Goal: Information Seeking & Learning: Check status

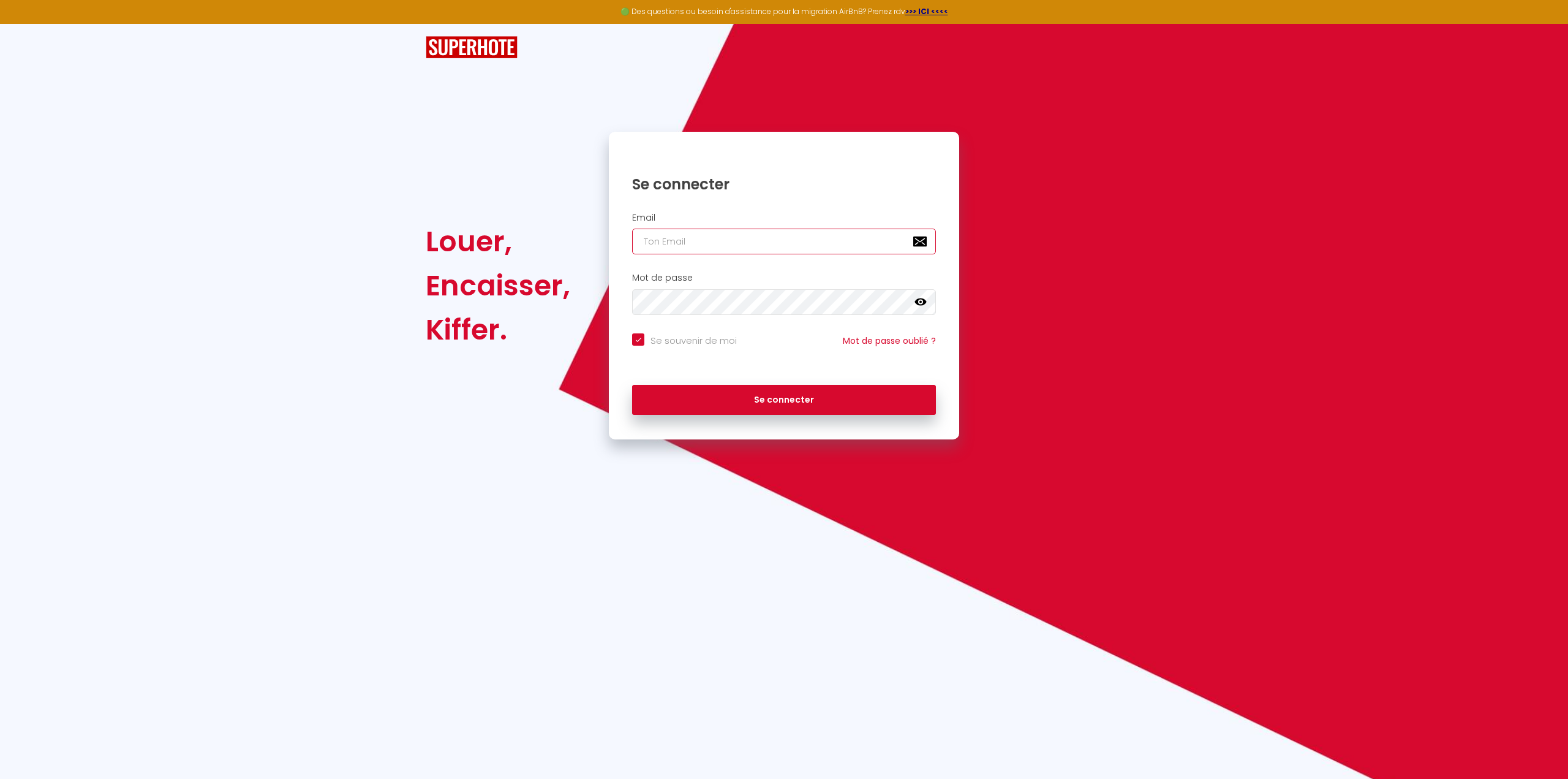
click at [659, 242] on input "email" at bounding box center [783, 242] width 303 height 26
type input "[EMAIL_ADDRESS][DOMAIN_NAME]"
click at [750, 406] on button "Se connecter" at bounding box center [783, 401] width 303 height 31
checkbox input "true"
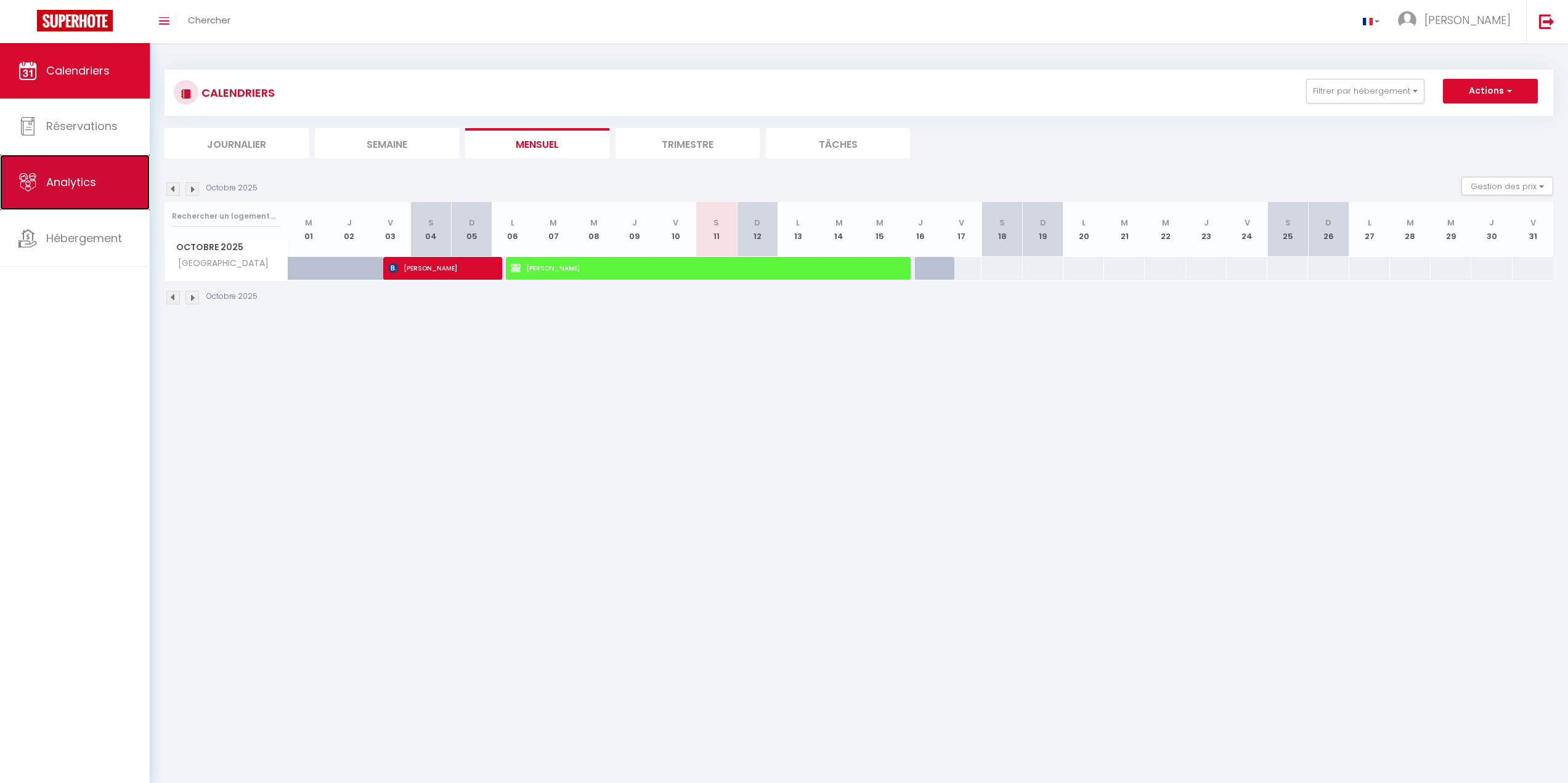
click at [56, 181] on span "Analytics" at bounding box center [71, 182] width 50 height 16
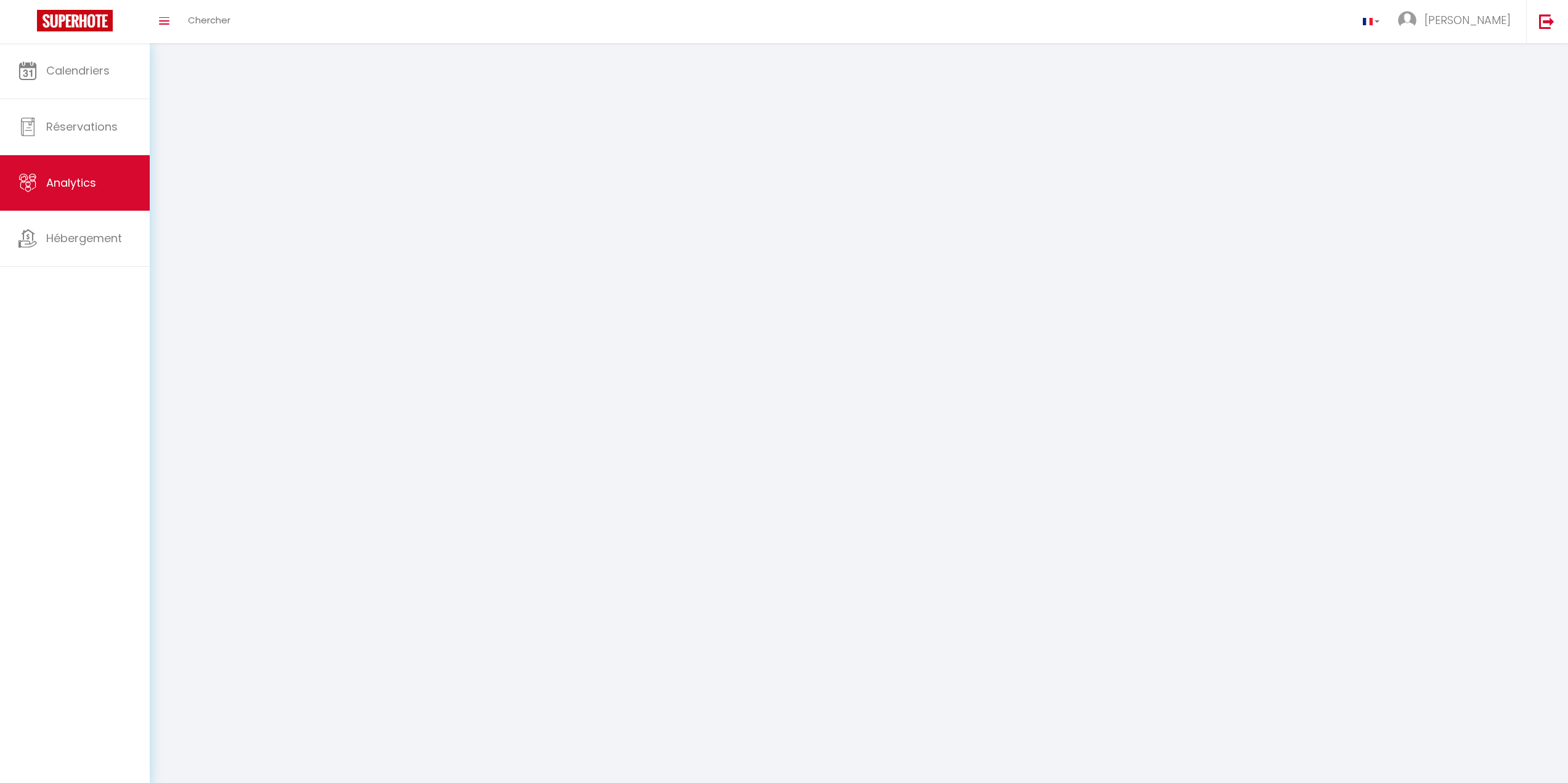
select select "2025"
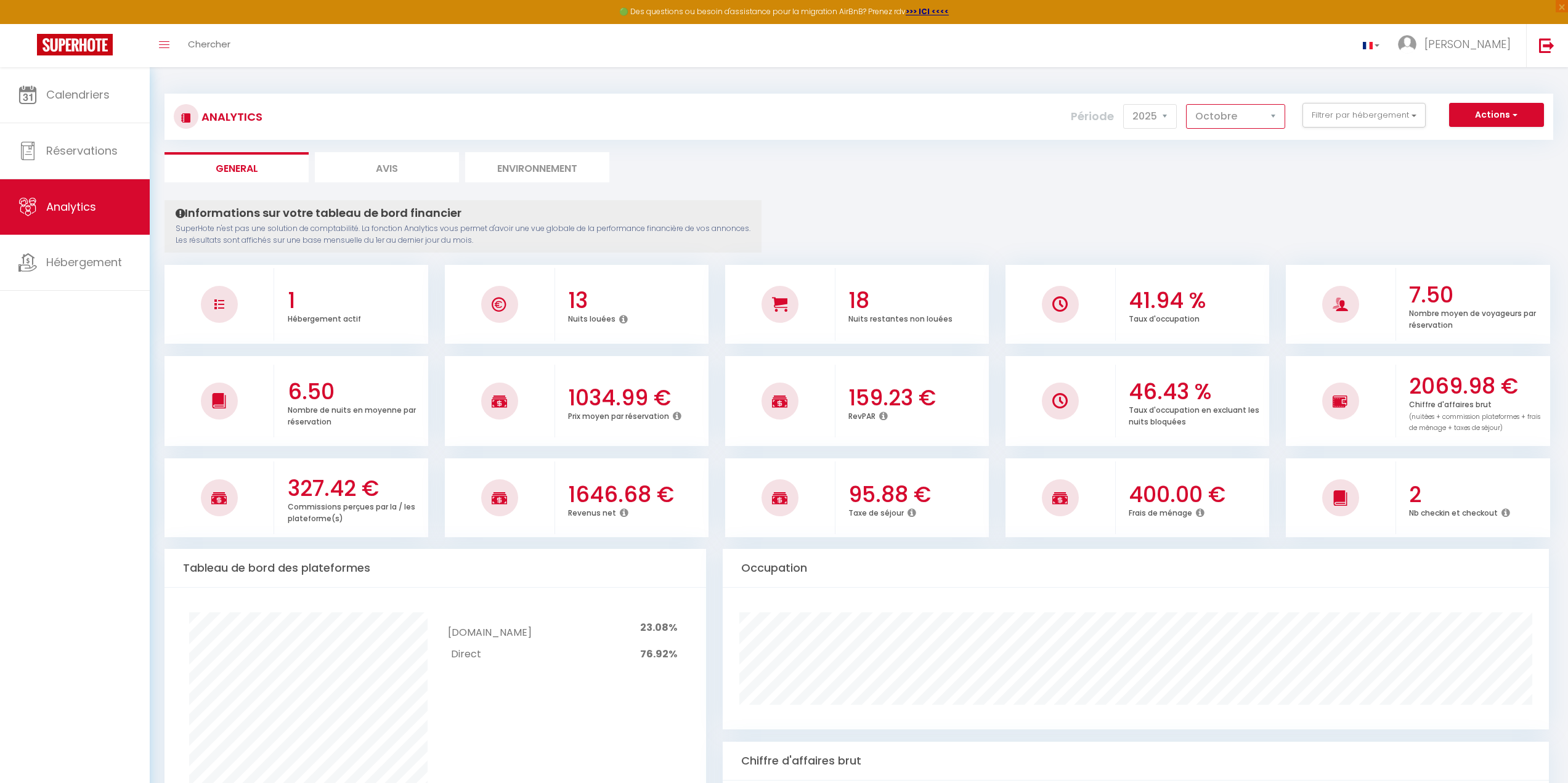
click at [1271, 117] on select "[PERSON_NAME] Mars [PERSON_NAME] Juin Juillet Août Septembre Octobre Novembre D…" at bounding box center [1235, 116] width 99 height 25
click at [1187, 104] on select "[PERSON_NAME] Mars [PERSON_NAME] Juin Juillet Août Septembre Octobre Novembre D…" at bounding box center [1235, 116] width 99 height 25
click at [1272, 117] on select "[PERSON_NAME] Mars [PERSON_NAME] Juin Juillet Août Septembre Octobre Novembre D…" at bounding box center [1235, 116] width 99 height 25
click at [1187, 104] on select "[PERSON_NAME] Mars [PERSON_NAME] Juin Juillet Août Septembre Octobre Novembre D…" at bounding box center [1235, 116] width 99 height 25
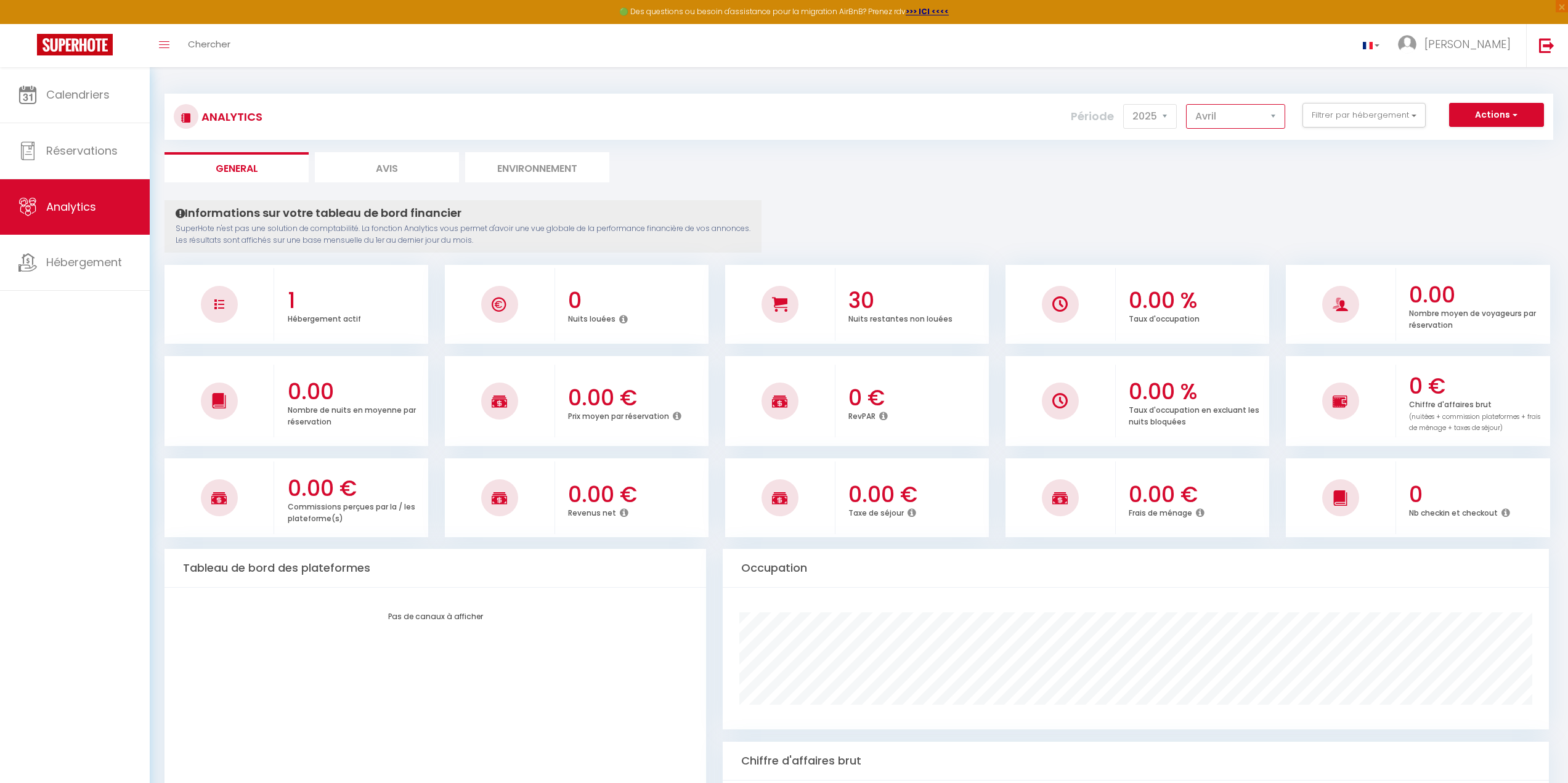
click at [1278, 112] on select "[PERSON_NAME] Mars [PERSON_NAME] Juin Juillet Août Septembre Octobre Novembre D…" at bounding box center [1235, 116] width 99 height 25
click at [1187, 104] on select "[PERSON_NAME] Mars [PERSON_NAME] Juin Juillet Août Septembre Octobre Novembre D…" at bounding box center [1235, 116] width 99 height 25
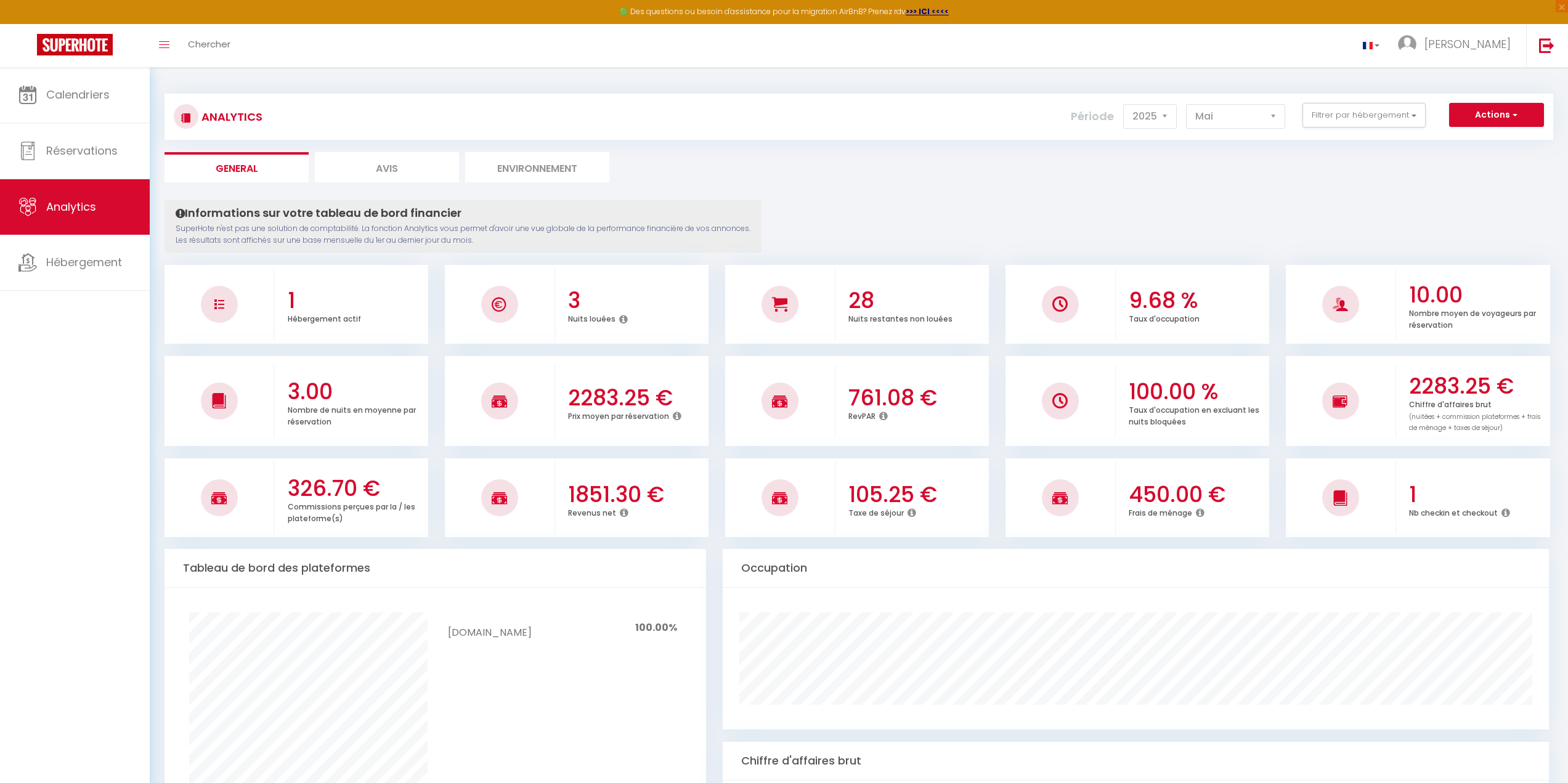
click at [269, 493] on div at bounding box center [219, 498] width 110 height 73
click at [215, 494] on img at bounding box center [219, 497] width 16 height 15
click at [1272, 117] on select "[PERSON_NAME] Mars [PERSON_NAME] Juin Juillet Août Septembre Octobre Novembre D…" at bounding box center [1235, 116] width 99 height 25
select select "6"
click at [1187, 104] on select "[PERSON_NAME] Mars [PERSON_NAME] Juin Juillet Août Septembre Octobre Novembre D…" at bounding box center [1235, 116] width 99 height 25
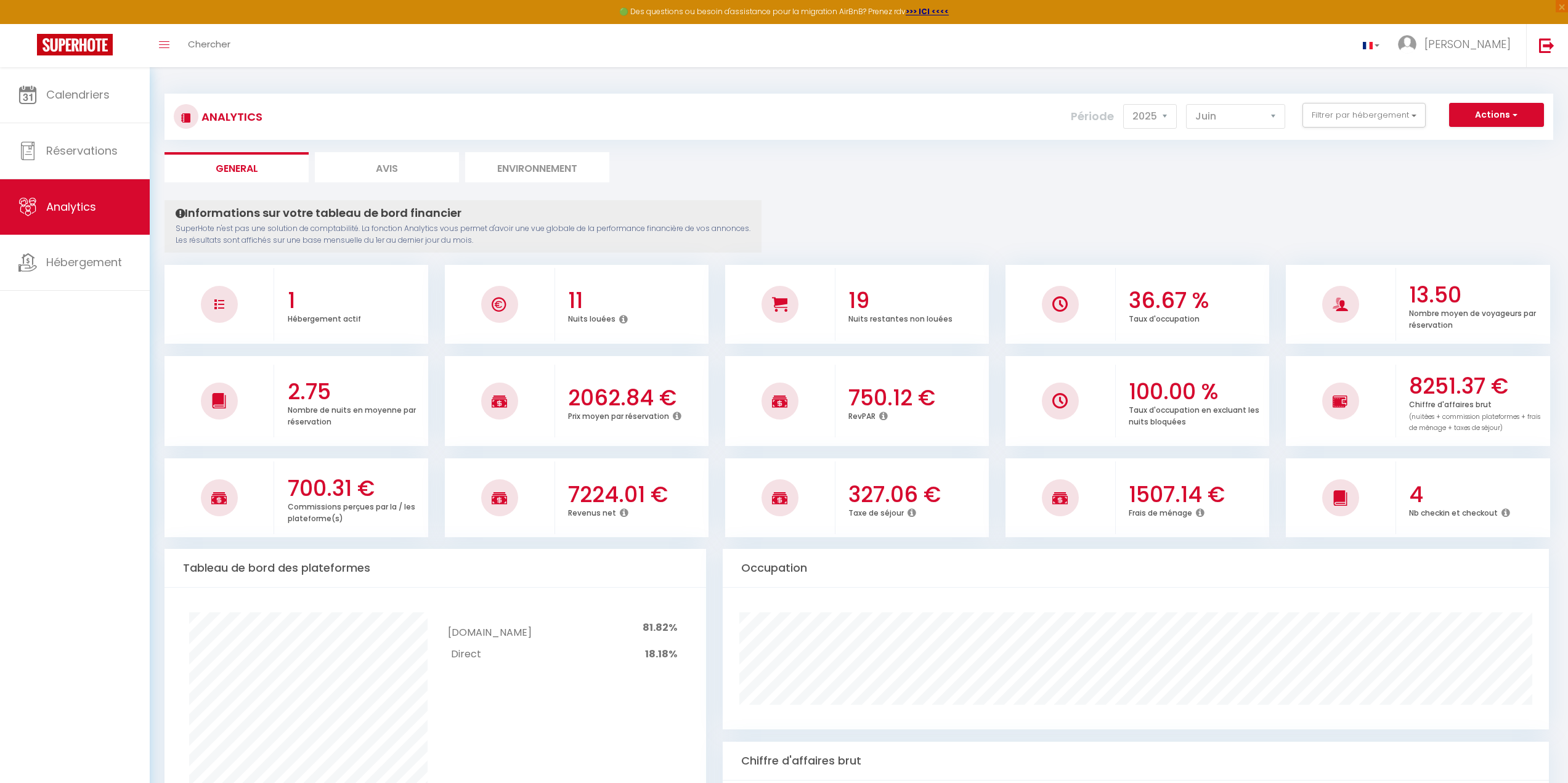
click at [504, 302] on img at bounding box center [500, 304] width 16 height 16
click at [621, 321] on icon at bounding box center [623, 318] width 9 height 10
click at [621, 321] on icon at bounding box center [623, 318] width 9 height 10
click at [574, 298] on h3 "11" at bounding box center [636, 301] width 137 height 26
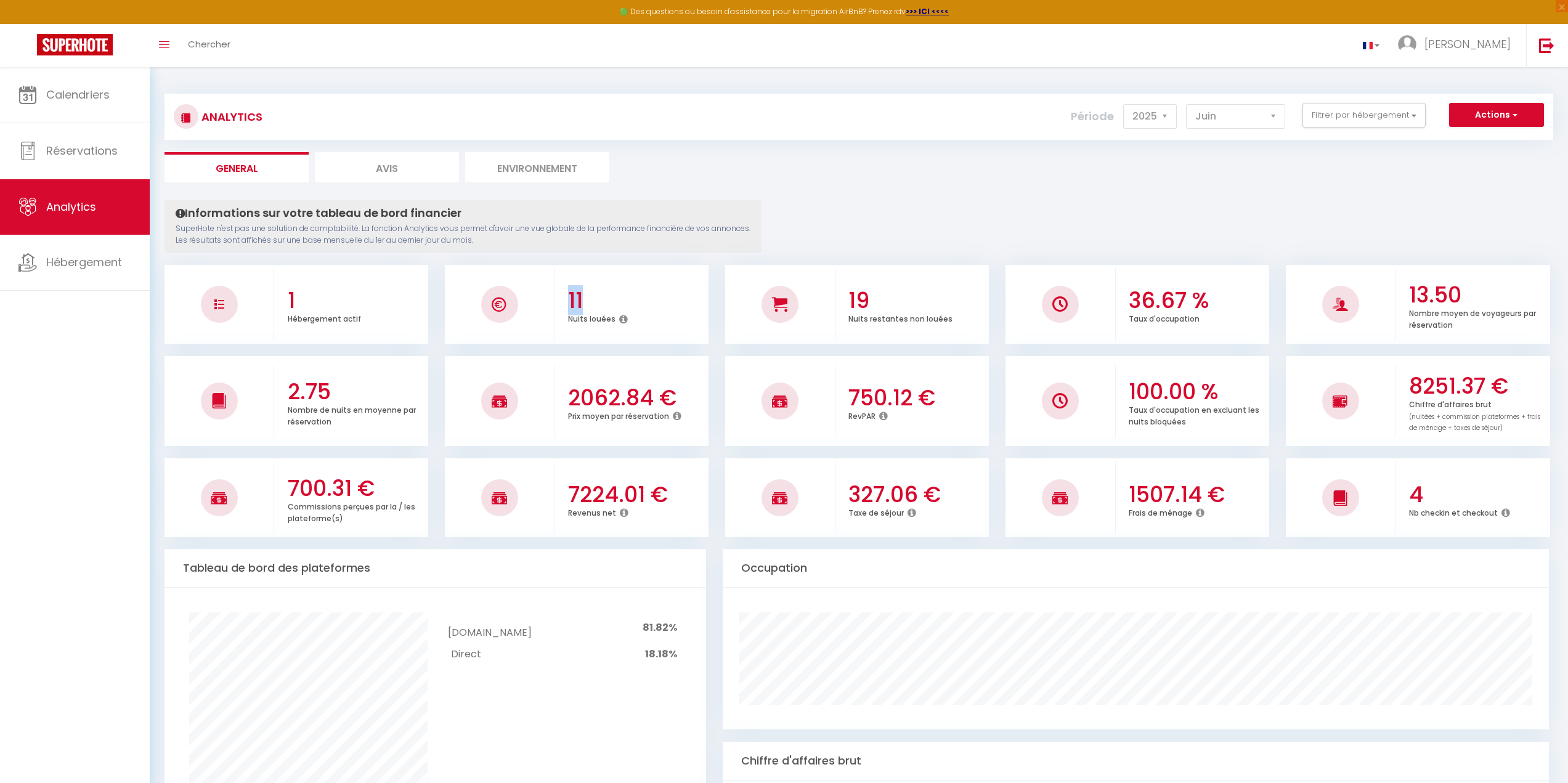
click at [574, 298] on h3 "11" at bounding box center [636, 301] width 137 height 26
click at [91, 261] on span "Hébergement" at bounding box center [84, 262] width 76 height 16
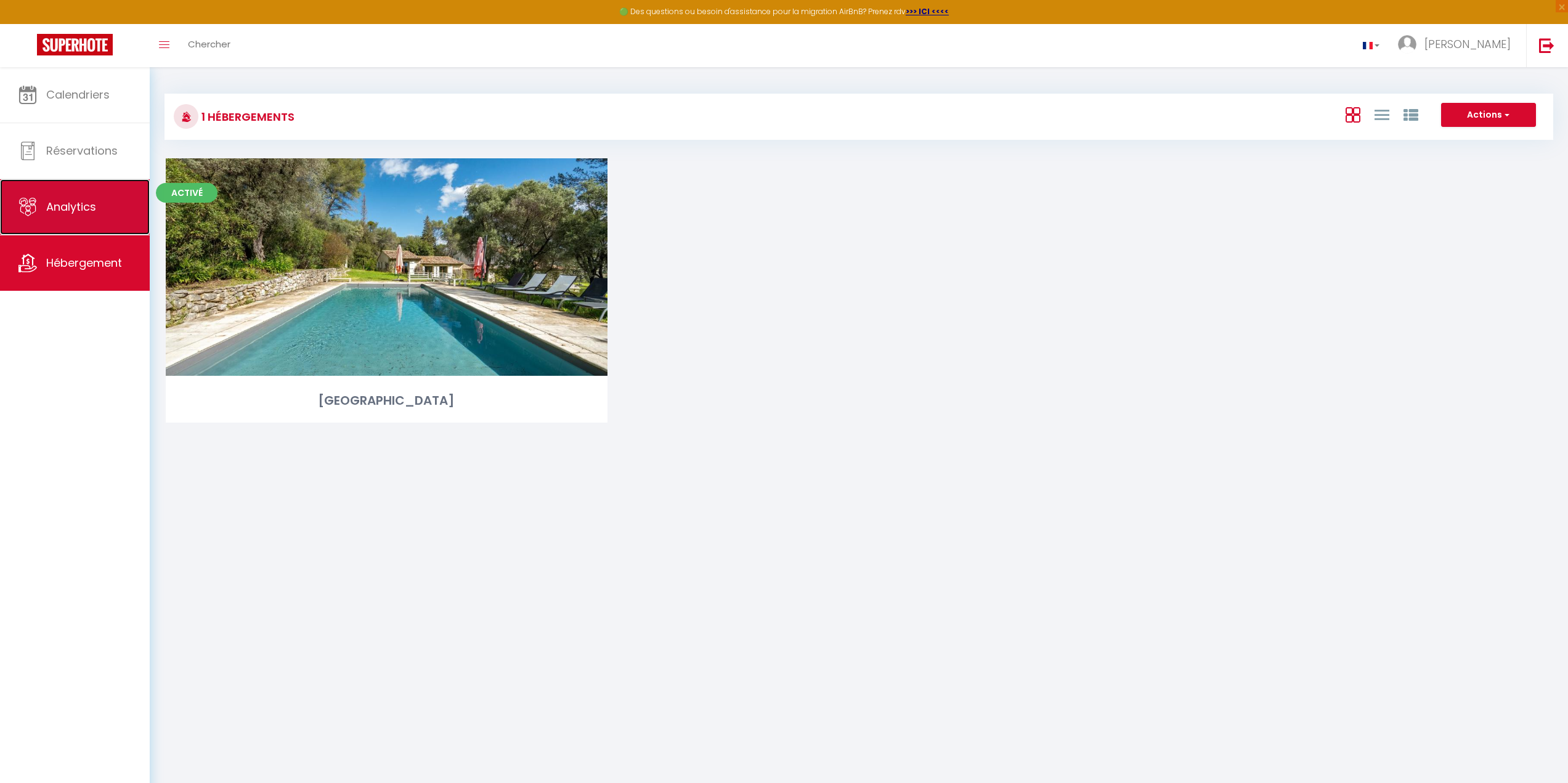
click at [68, 210] on span "Analytics" at bounding box center [71, 207] width 50 height 16
select select "2025"
select select "10"
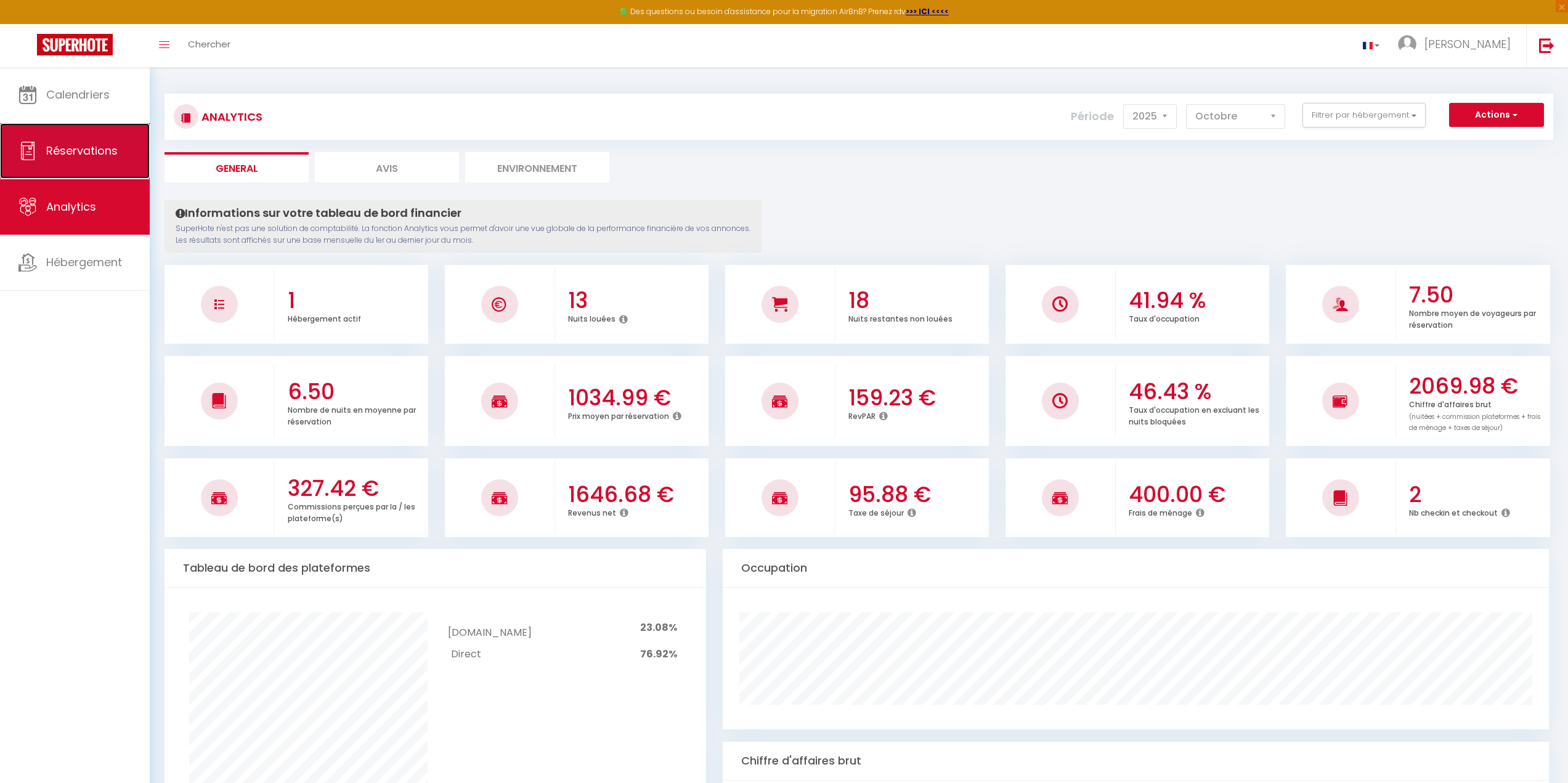
click at [69, 159] on link "Réservations" at bounding box center [74, 151] width 150 height 55
select select "not_cancelled"
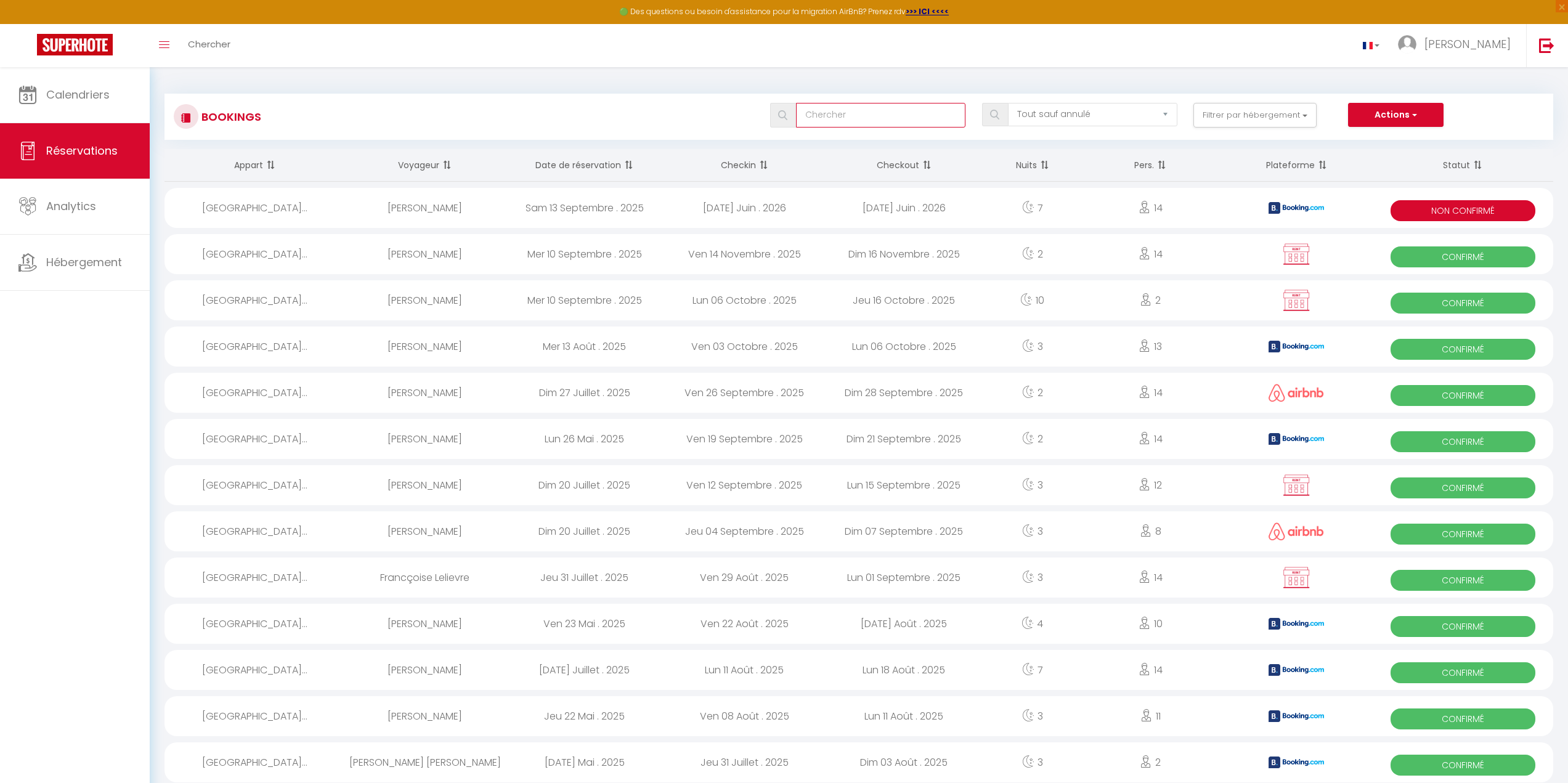
click at [865, 112] on input "text" at bounding box center [881, 115] width 170 height 25
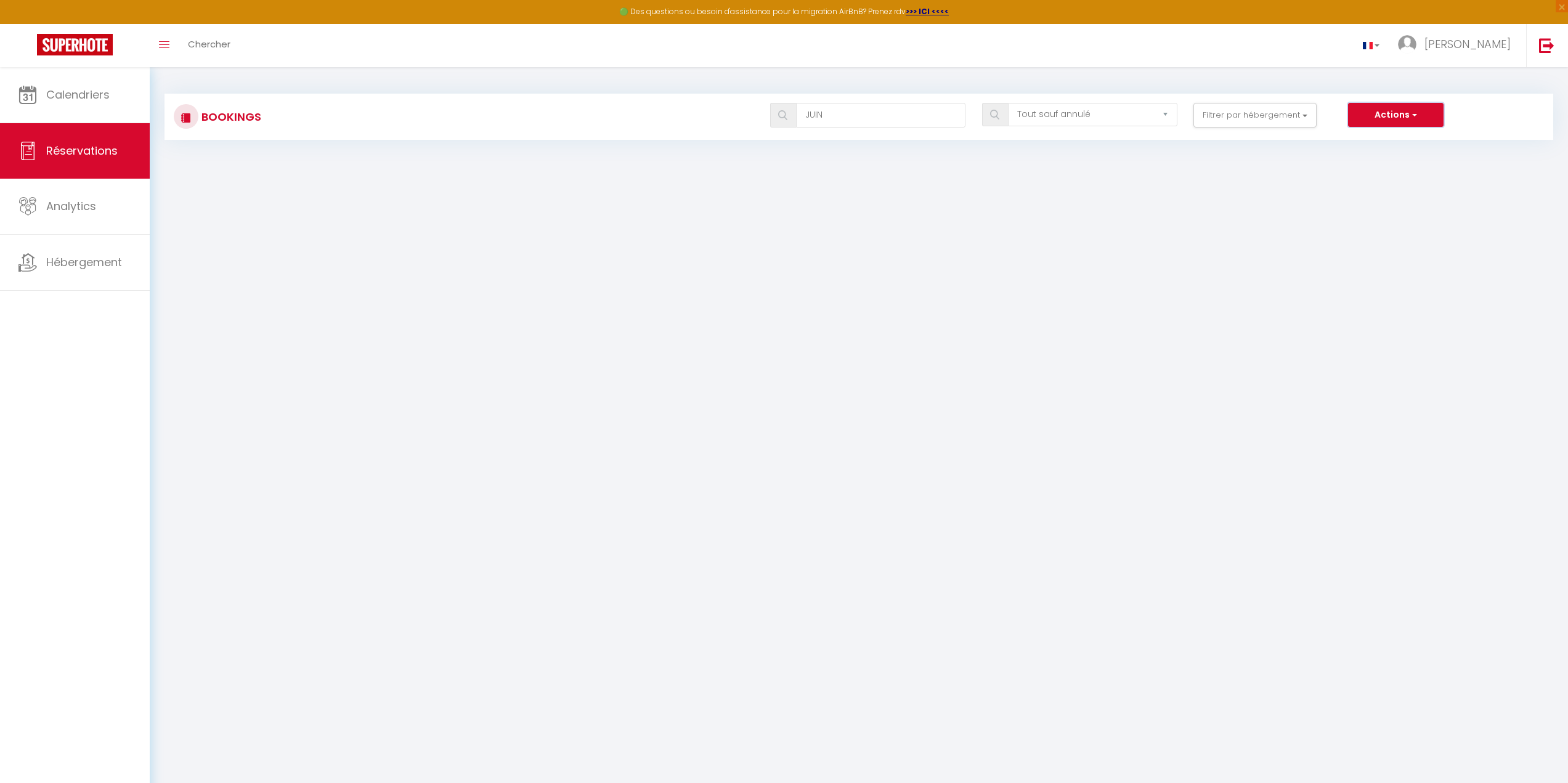
click at [1388, 117] on button "Actions" at bounding box center [1395, 115] width 95 height 25
click at [844, 112] on input "JUIN" at bounding box center [881, 115] width 170 height 25
type input "J"
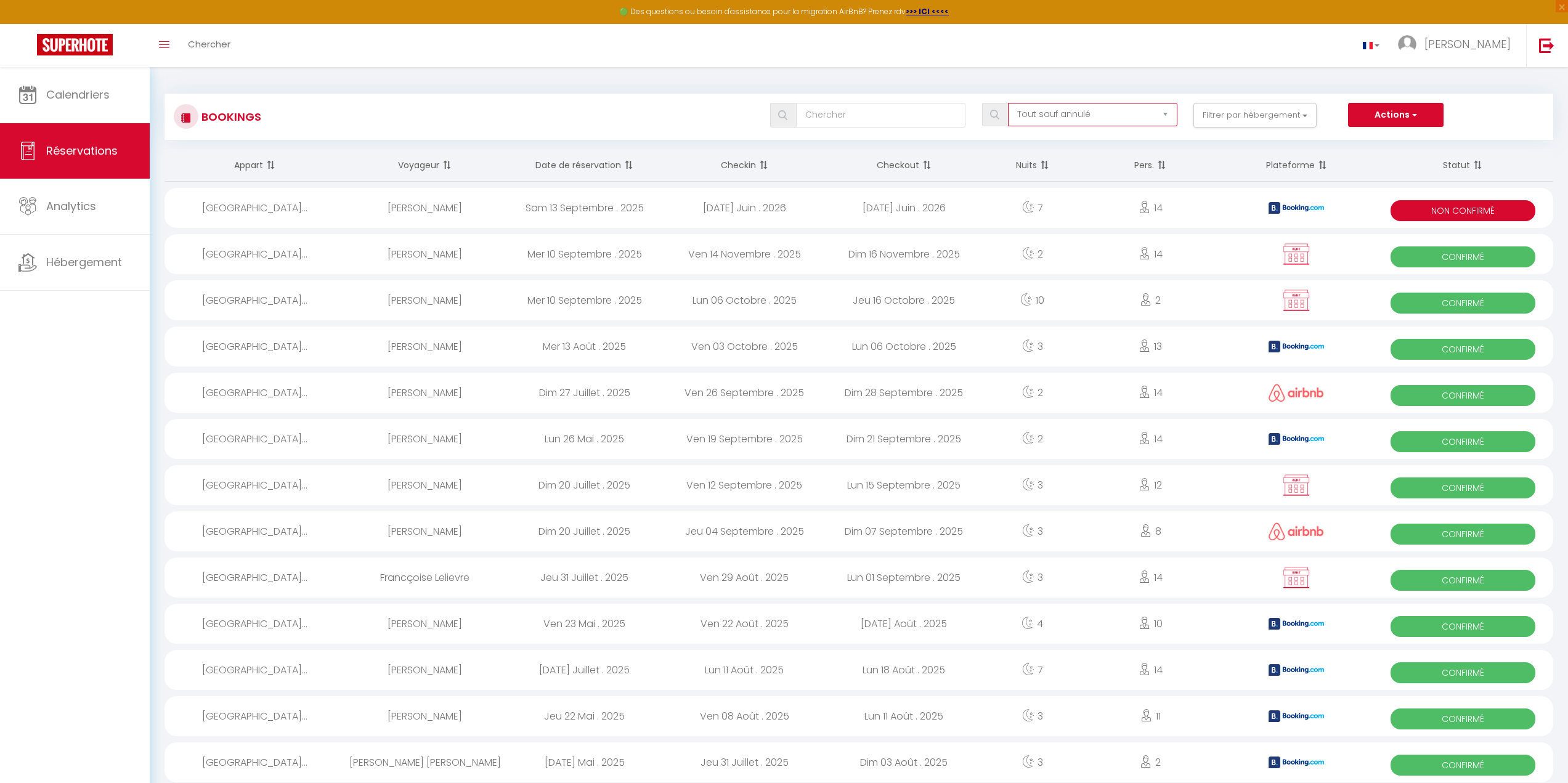
click at [1163, 112] on select "Tous les statuts Annulé Confirmé Non Confirmé Tout sauf annulé No Show Request" at bounding box center [1093, 114] width 170 height 23
select select "confirmed"
click at [1009, 103] on select "Tous les statuts Annulé Confirmé Non Confirmé Tout sauf annulé No Show Request" at bounding box center [1093, 114] width 170 height 23
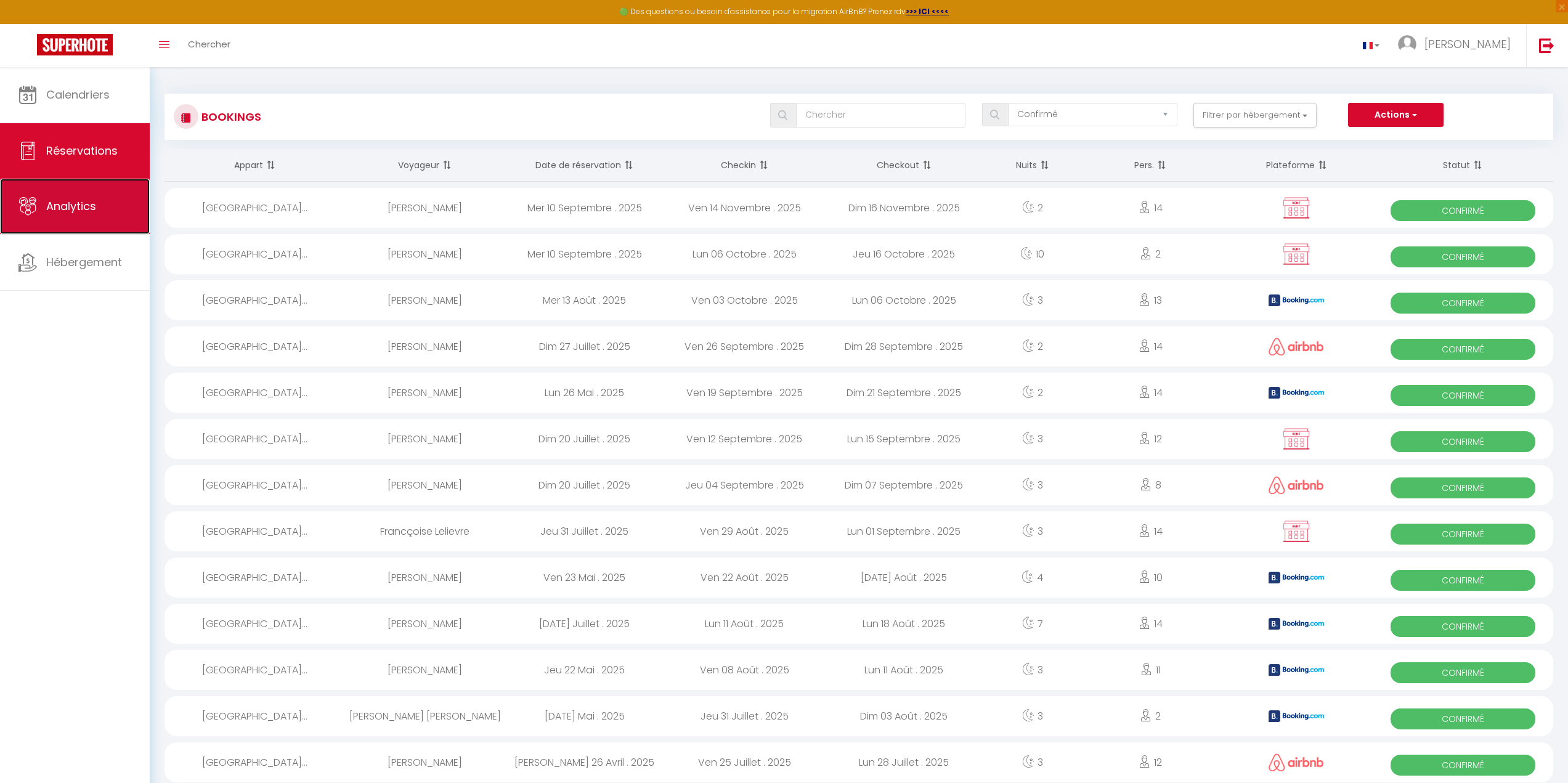
click at [89, 201] on span "Analytics" at bounding box center [71, 206] width 50 height 16
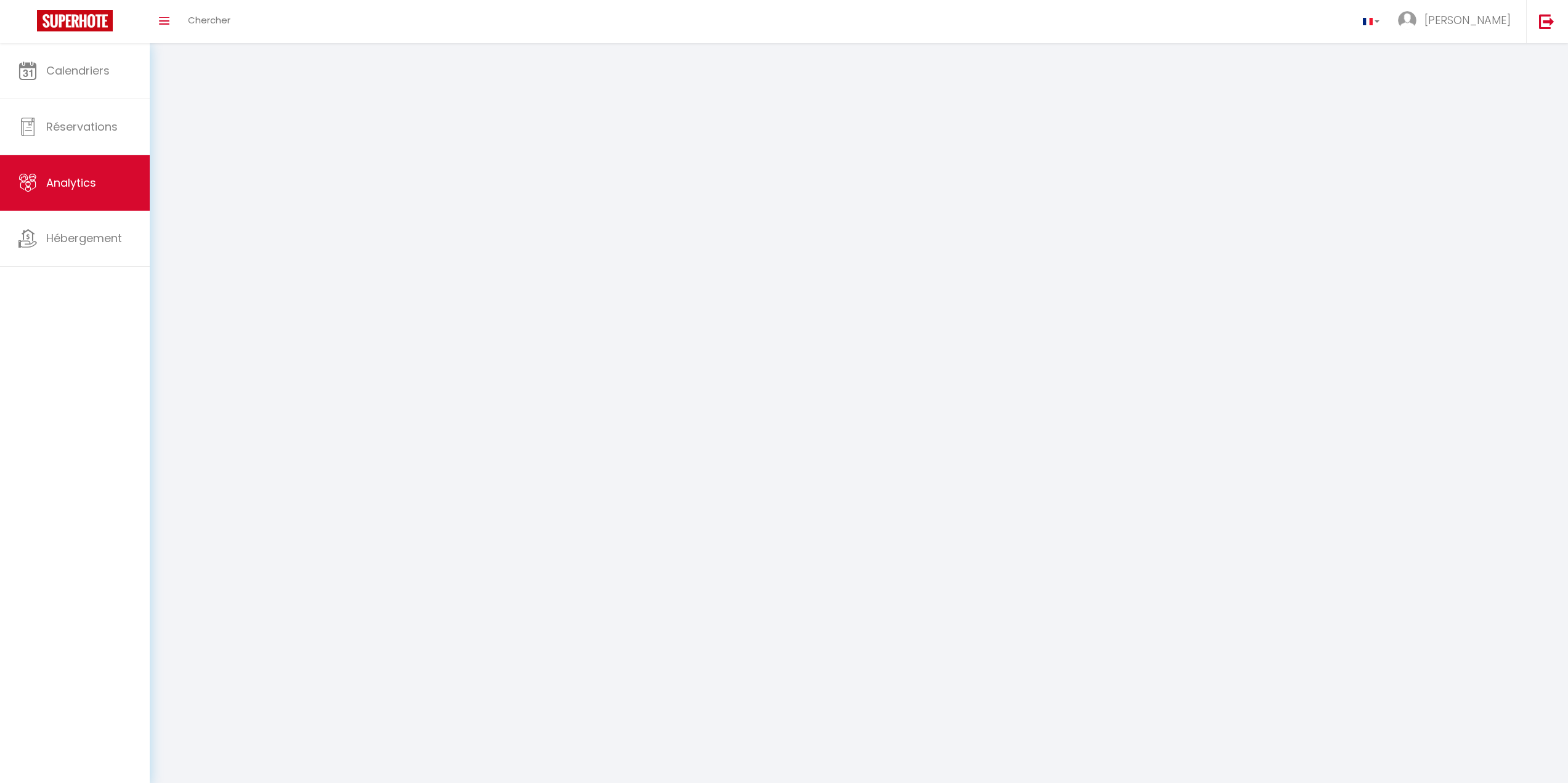
select select "2025"
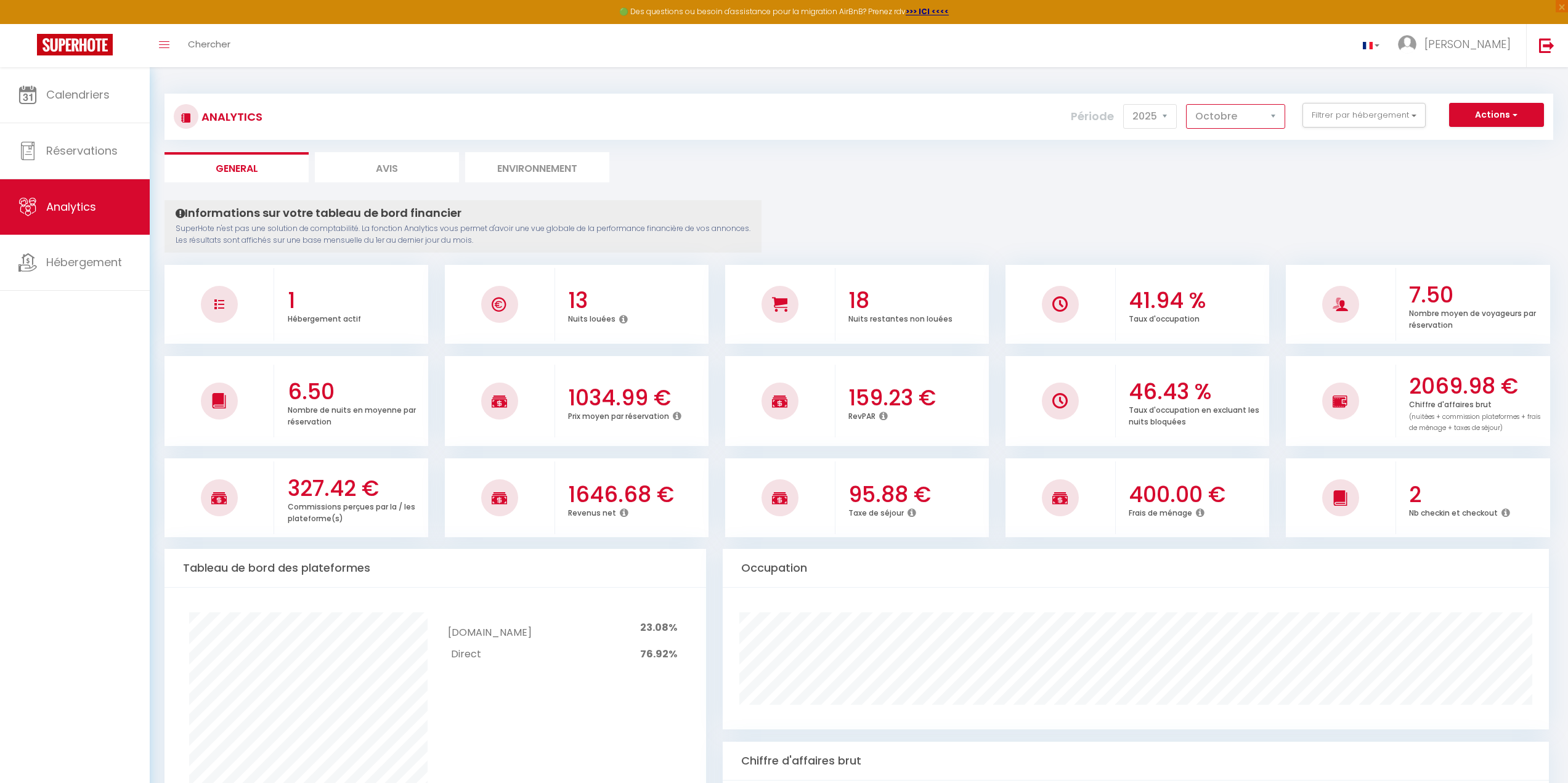
click at [1272, 115] on select "[PERSON_NAME] Mars [PERSON_NAME] Juin Juillet Août Septembre Octobre Novembre D…" at bounding box center [1235, 116] width 99 height 25
click at [1187, 104] on select "[PERSON_NAME] Mars [PERSON_NAME] Juin Juillet Août Septembre Octobre Novembre D…" at bounding box center [1235, 116] width 99 height 25
click at [1275, 114] on select "[PERSON_NAME] Mars [PERSON_NAME] Juin Juillet Août Septembre Octobre Novembre D…" at bounding box center [1235, 116] width 99 height 25
click at [1187, 104] on select "[PERSON_NAME] Mars [PERSON_NAME] Juin Juillet Août Septembre Octobre Novembre D…" at bounding box center [1235, 116] width 99 height 25
click at [1275, 118] on select "[PERSON_NAME] Mars [PERSON_NAME] Juin Juillet Août Septembre Octobre Novembre D…" at bounding box center [1235, 116] width 99 height 25
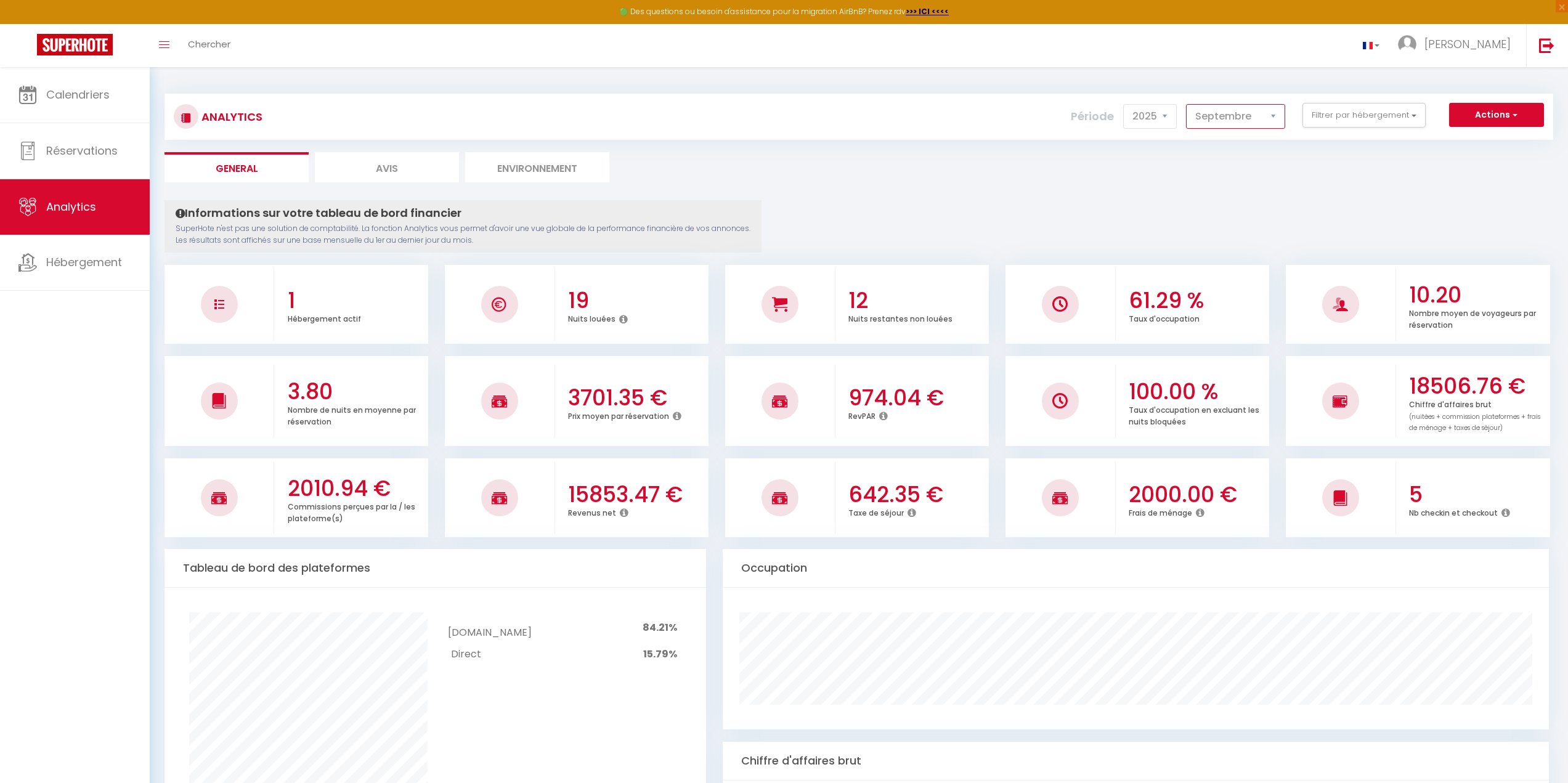
click at [1187, 104] on select "[PERSON_NAME] Mars [PERSON_NAME] Juin Juillet Août Septembre Octobre Novembre D…" at bounding box center [1235, 116] width 99 height 25
click at [1271, 111] on select "[PERSON_NAME] Mars [PERSON_NAME] Juin Juillet Août Septembre Octobre Novembre D…" at bounding box center [1235, 116] width 99 height 25
click at [1187, 104] on select "[PERSON_NAME] Mars [PERSON_NAME] Juin Juillet Août Septembre Octobre Novembre D…" at bounding box center [1235, 116] width 99 height 25
click at [1283, 118] on select "[PERSON_NAME] Mars [PERSON_NAME] Juin Juillet Août Septembre Octobre Novembre D…" at bounding box center [1235, 116] width 99 height 25
click at [1187, 104] on select "[PERSON_NAME] Mars [PERSON_NAME] Juin Juillet Août Septembre Octobre Novembre D…" at bounding box center [1235, 116] width 99 height 25
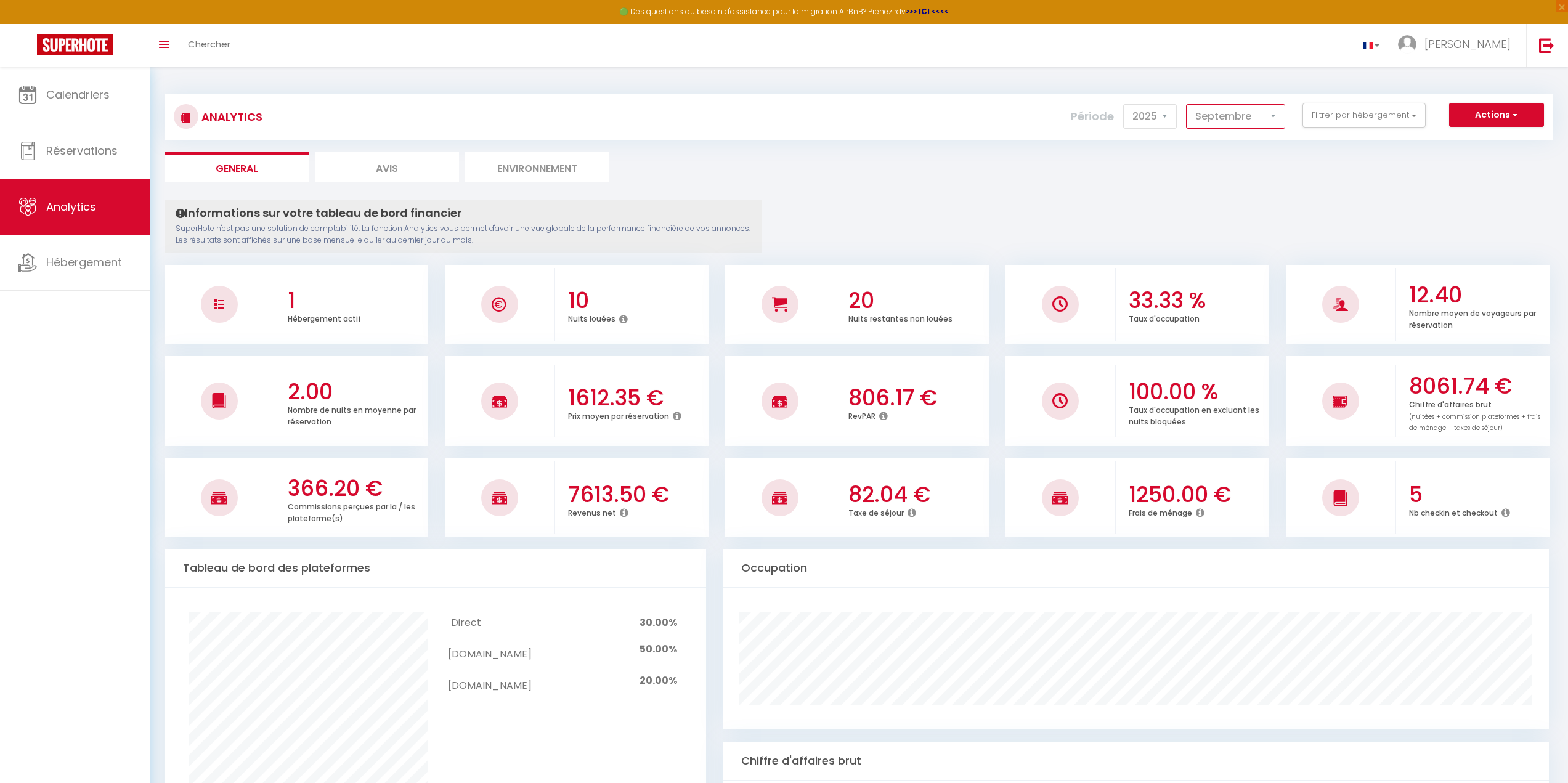
click at [1275, 112] on select "[PERSON_NAME] Mars [PERSON_NAME] Juin Juillet Août Septembre Octobre Novembre D…" at bounding box center [1235, 116] width 99 height 25
click at [1187, 104] on select "[PERSON_NAME] Mars [PERSON_NAME] Juin Juillet Août Septembre Octobre Novembre D…" at bounding box center [1235, 116] width 99 height 25
click at [1277, 115] on select "[PERSON_NAME] Mars [PERSON_NAME] Juin Juillet Août Septembre Octobre Novembre D…" at bounding box center [1235, 116] width 99 height 25
select select "7"
click at [1187, 104] on select "[PERSON_NAME] Mars [PERSON_NAME] Juin Juillet Août Septembre Octobre Novembre D…" at bounding box center [1235, 116] width 99 height 25
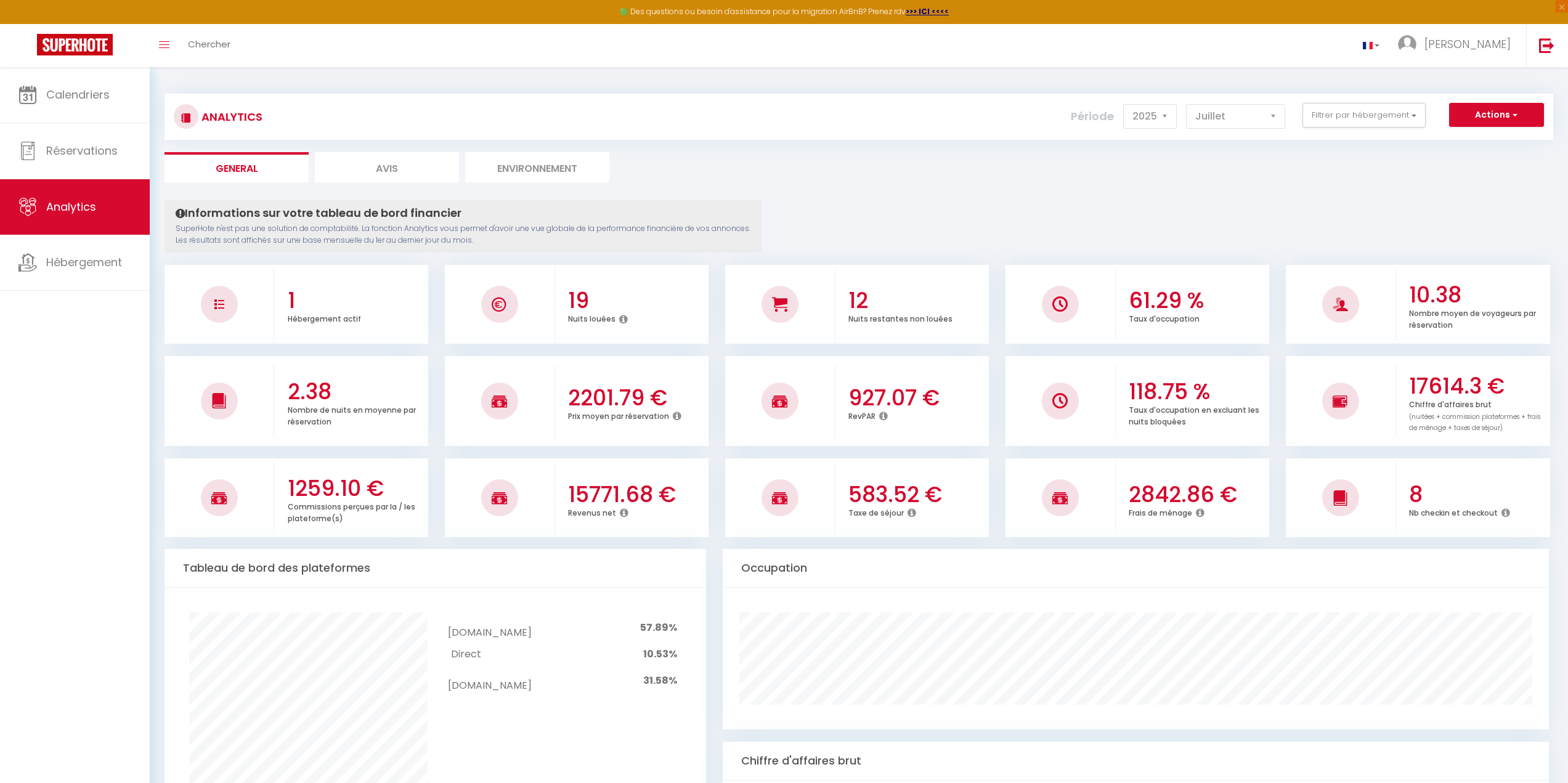
click at [389, 165] on li "Avis" at bounding box center [386, 167] width 144 height 30
select select "2025"
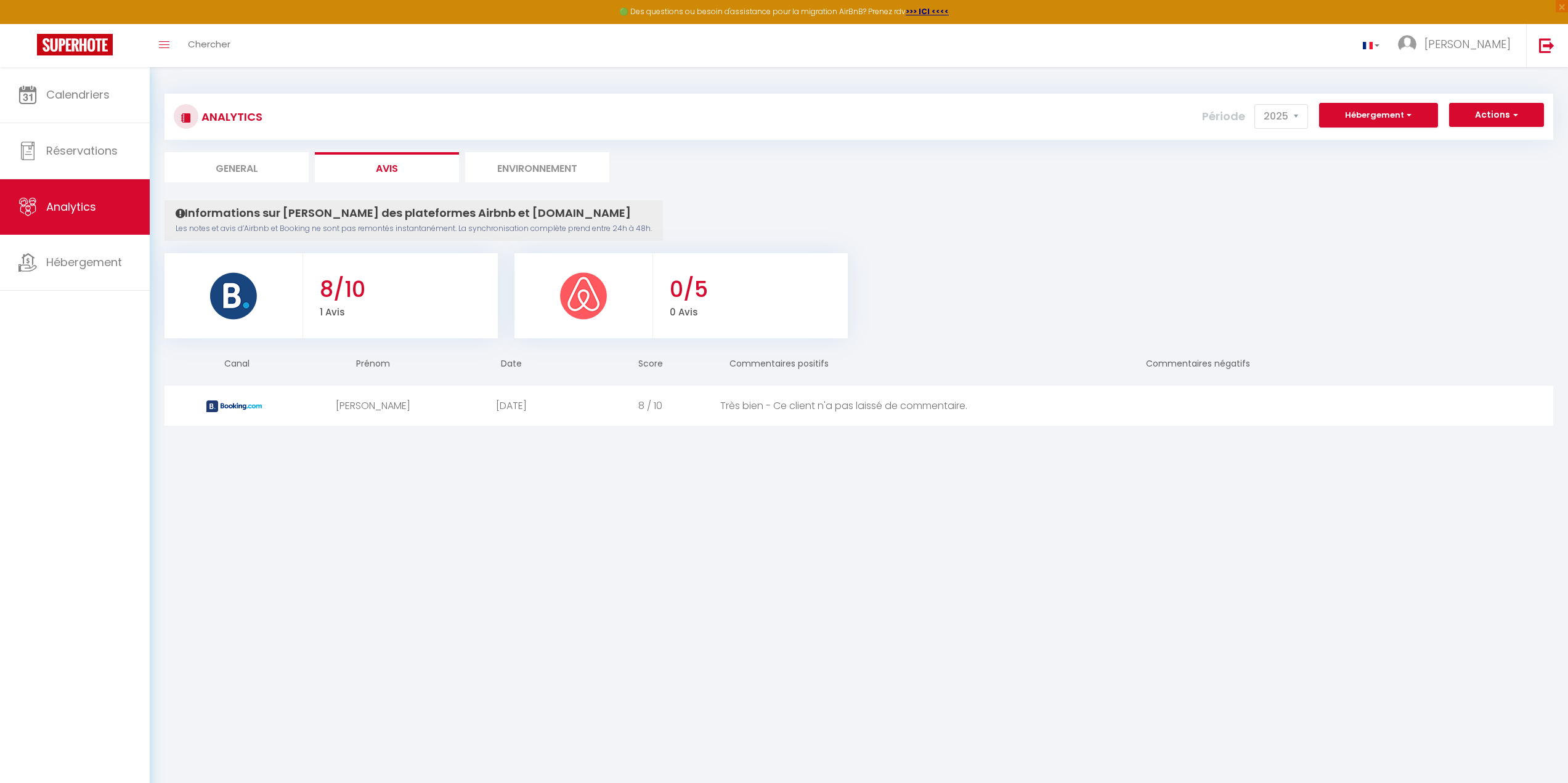
click at [535, 162] on li "Environnement" at bounding box center [537, 167] width 144 height 30
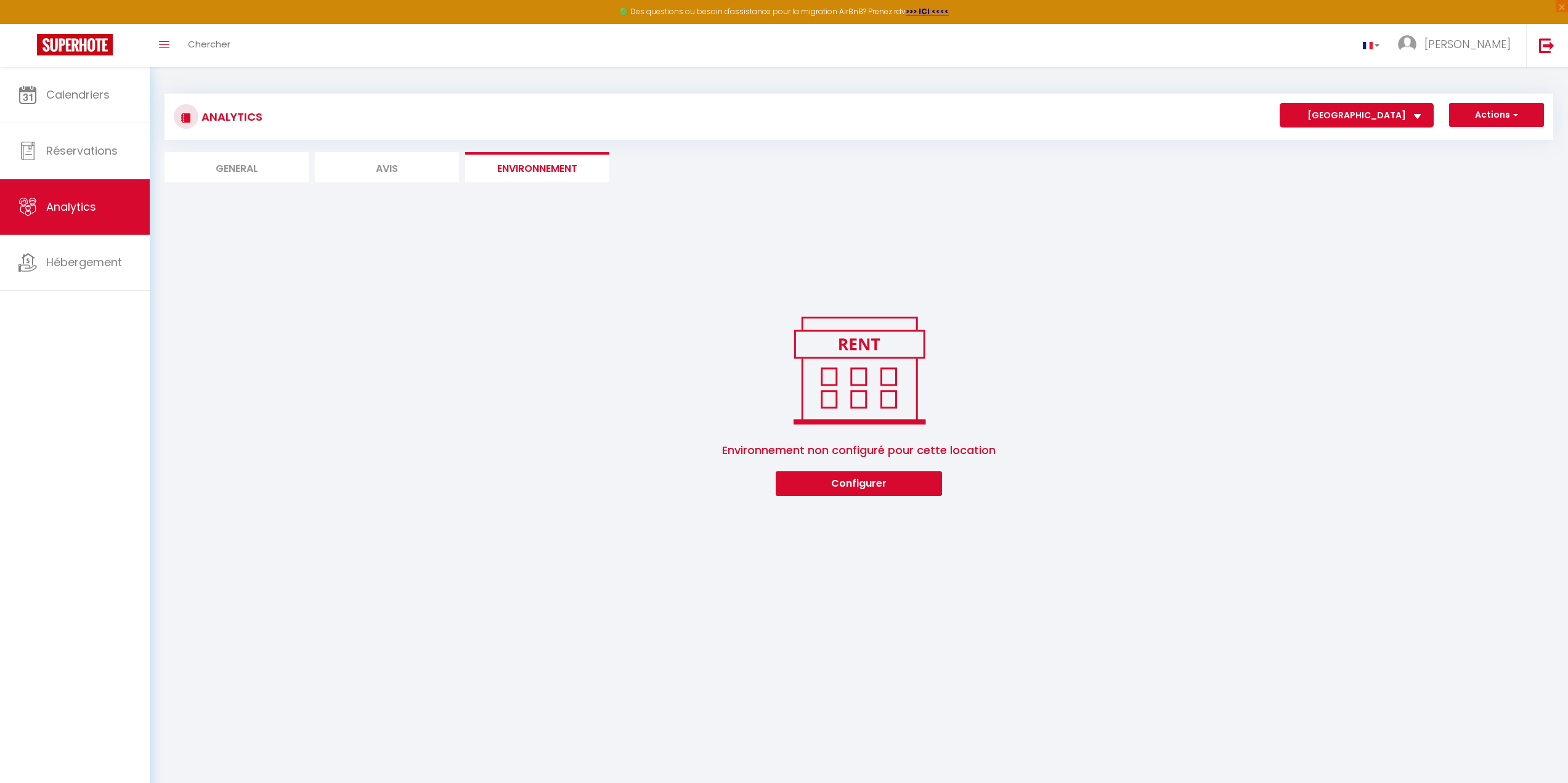
click at [266, 169] on li "General" at bounding box center [236, 167] width 144 height 30
select select "2025"
select select "10"
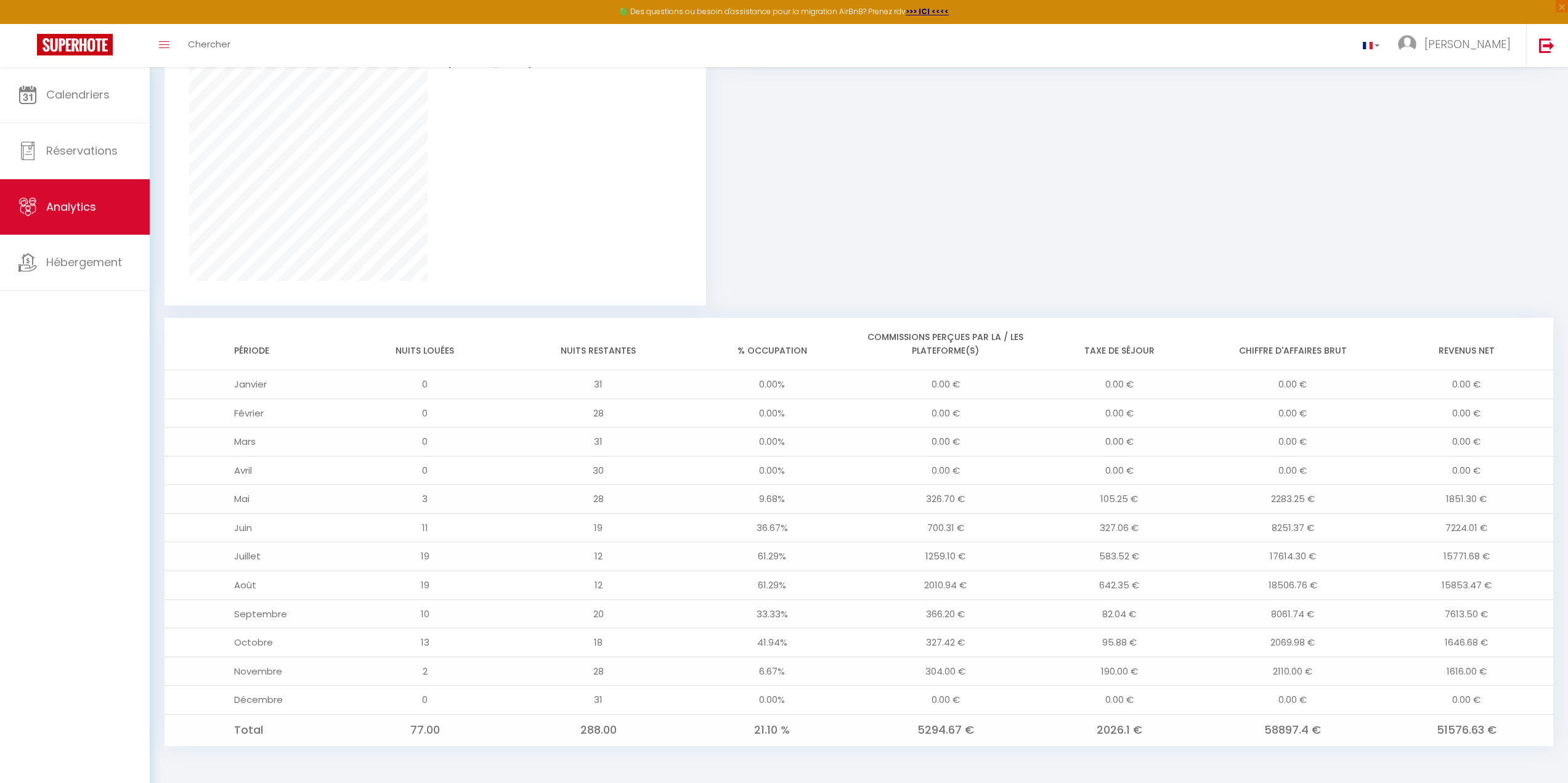
scroll to position [863, 0]
